Goal: Navigation & Orientation: Find specific page/section

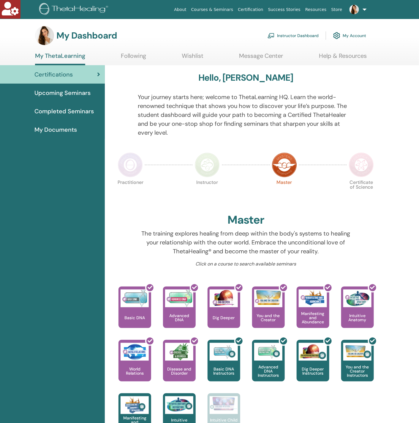
click at [313, 41] on link "Instructor Dashboard" at bounding box center [292, 35] width 51 height 13
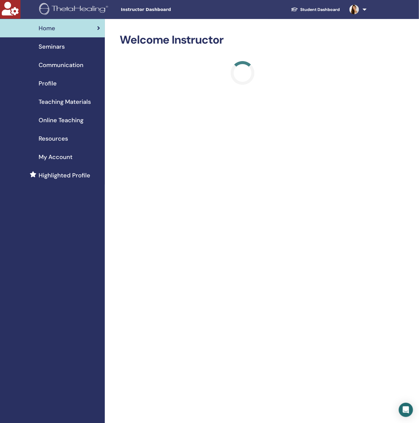
click at [69, 80] on div "Profile" at bounding box center [52, 83] width 95 height 9
